Goal: Navigation & Orientation: Find specific page/section

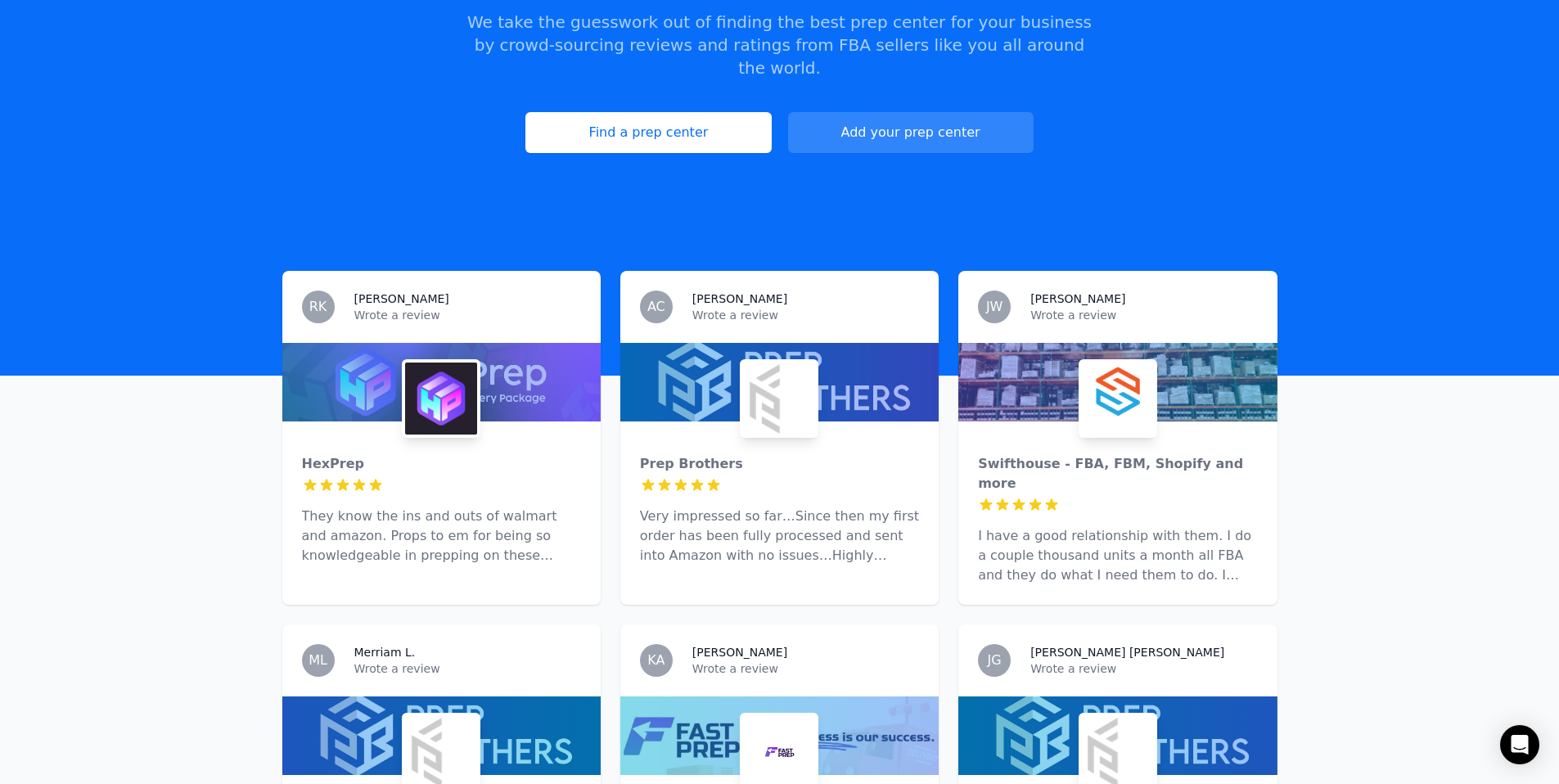
scroll to position [301, 0]
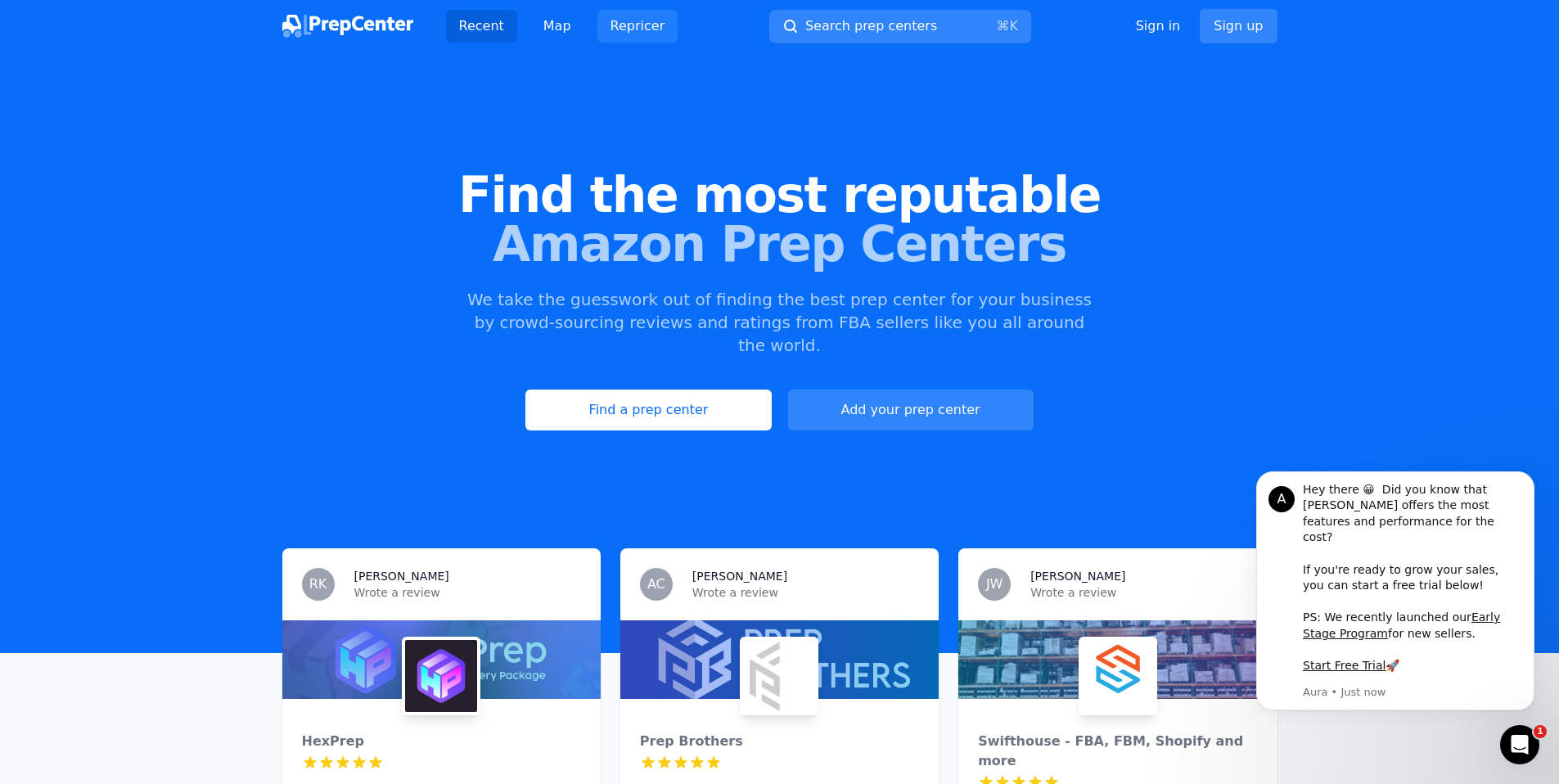
click at [604, 26] on link "Repricer" at bounding box center [637, 26] width 81 height 33
click at [557, 36] on link "Map" at bounding box center [557, 26] width 54 height 33
